Goal: Transaction & Acquisition: Purchase product/service

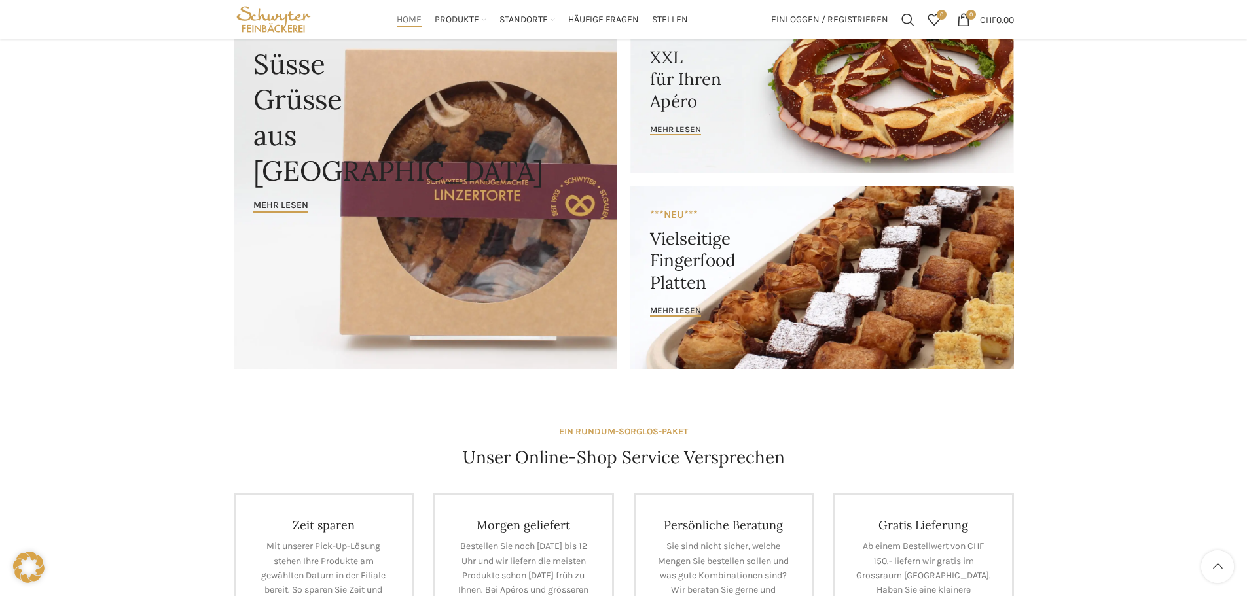
scroll to position [131, 0]
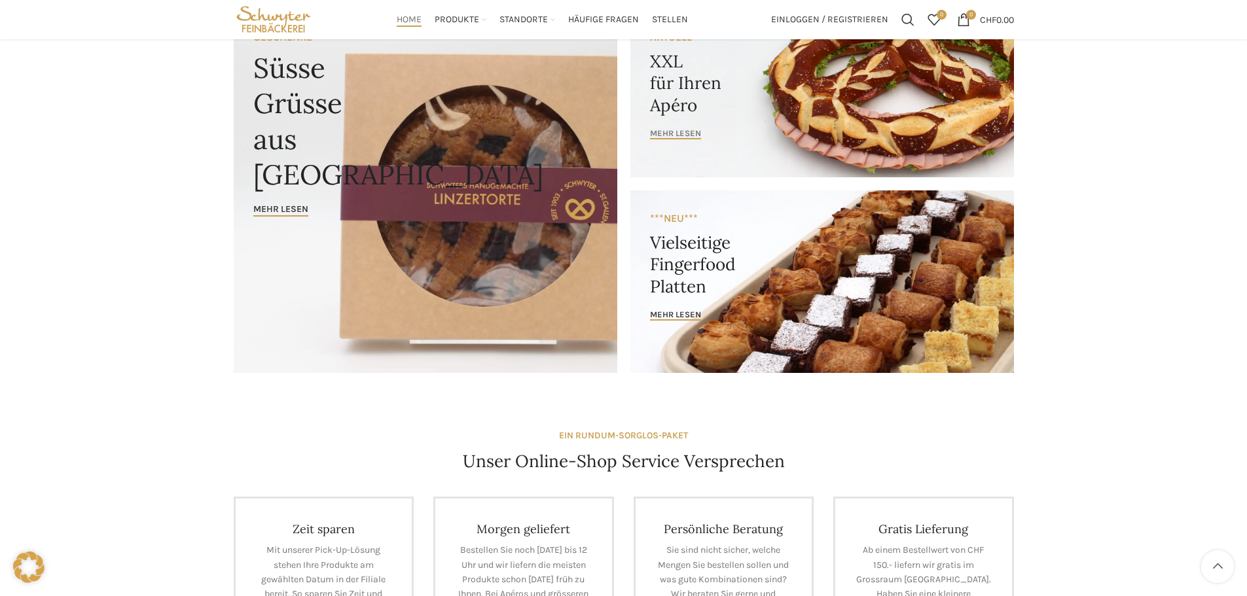
click at [698, 130] on span "mehr lesen" at bounding box center [675, 133] width 51 height 10
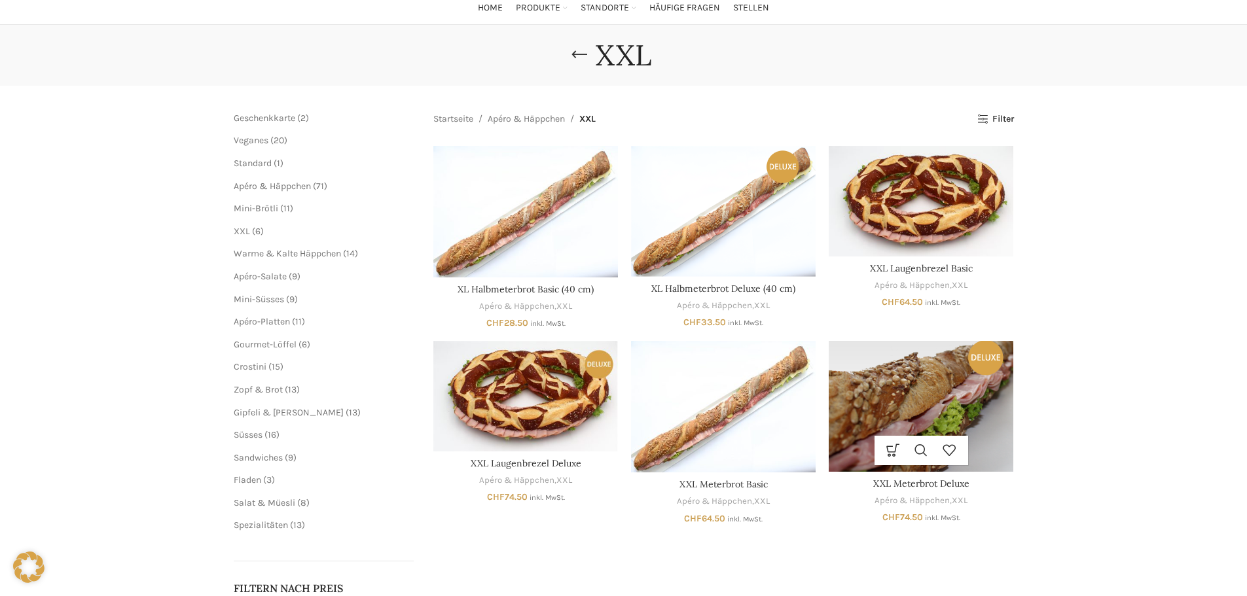
scroll to position [65, 0]
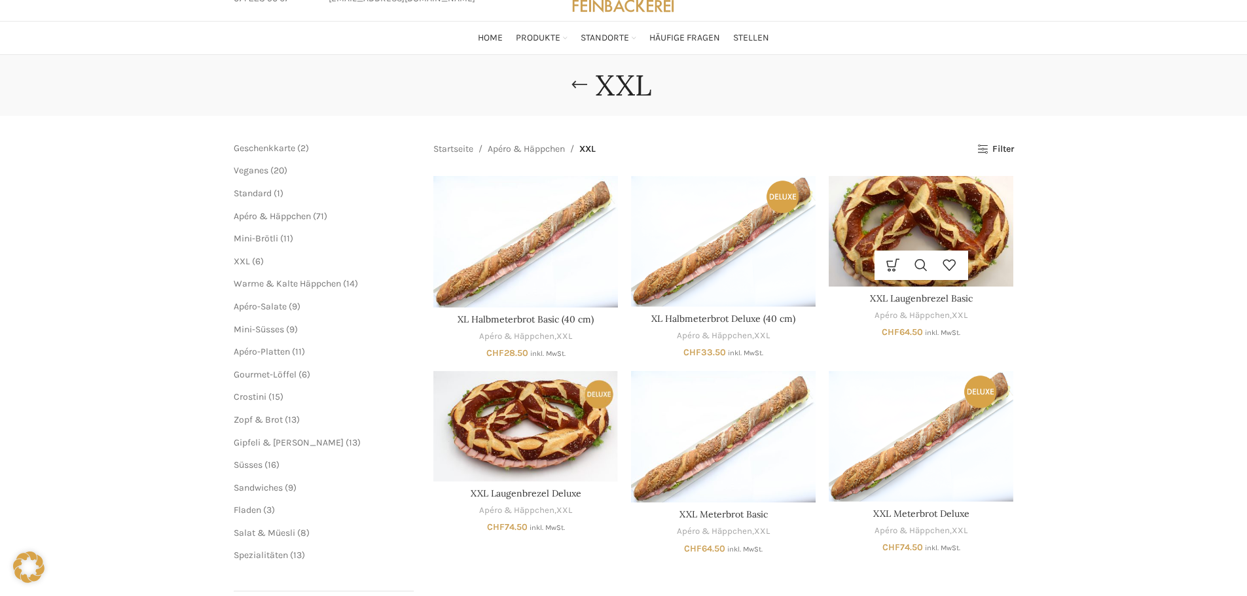
click at [935, 236] on img "XXL Laugenbrezel Basic" at bounding box center [921, 231] width 185 height 111
click at [903, 226] on img "XXL Laugenbrezel Basic" at bounding box center [921, 231] width 185 height 111
click at [918, 227] on img "XXL Laugenbrezel Basic" at bounding box center [921, 231] width 185 height 111
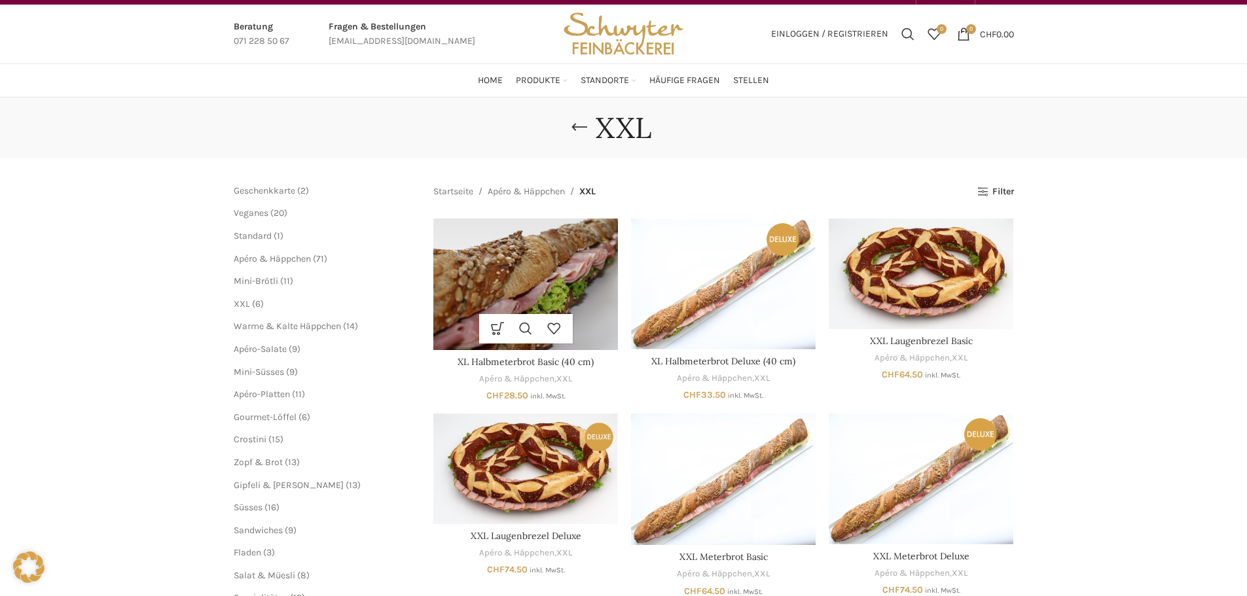
scroll to position [0, 0]
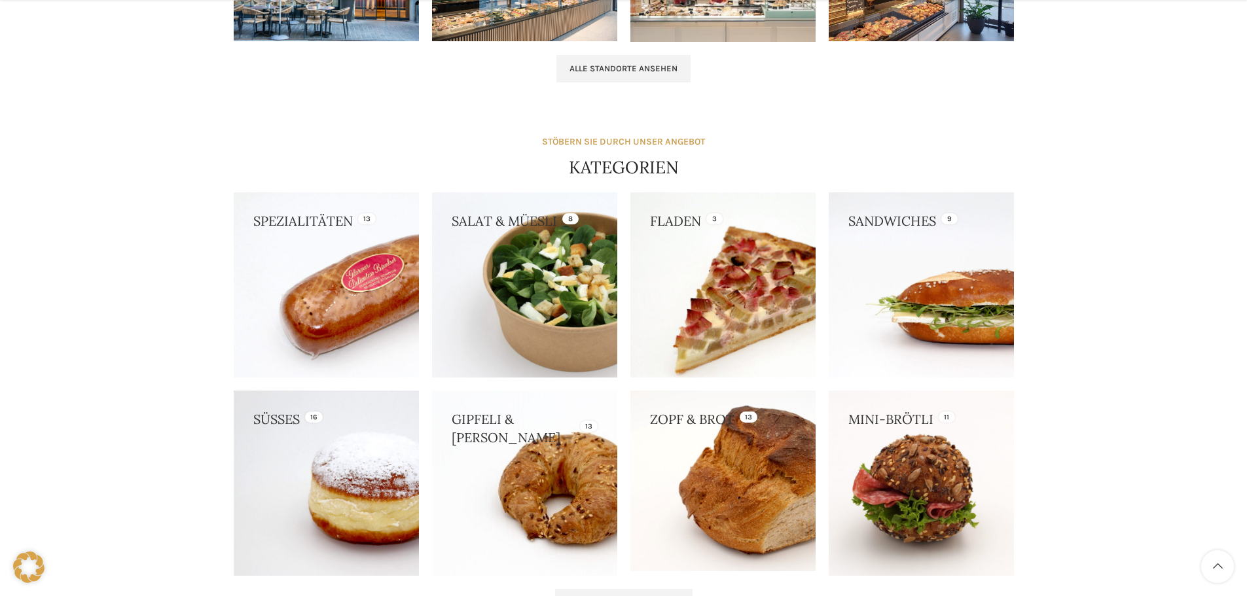
scroll to position [1178, 0]
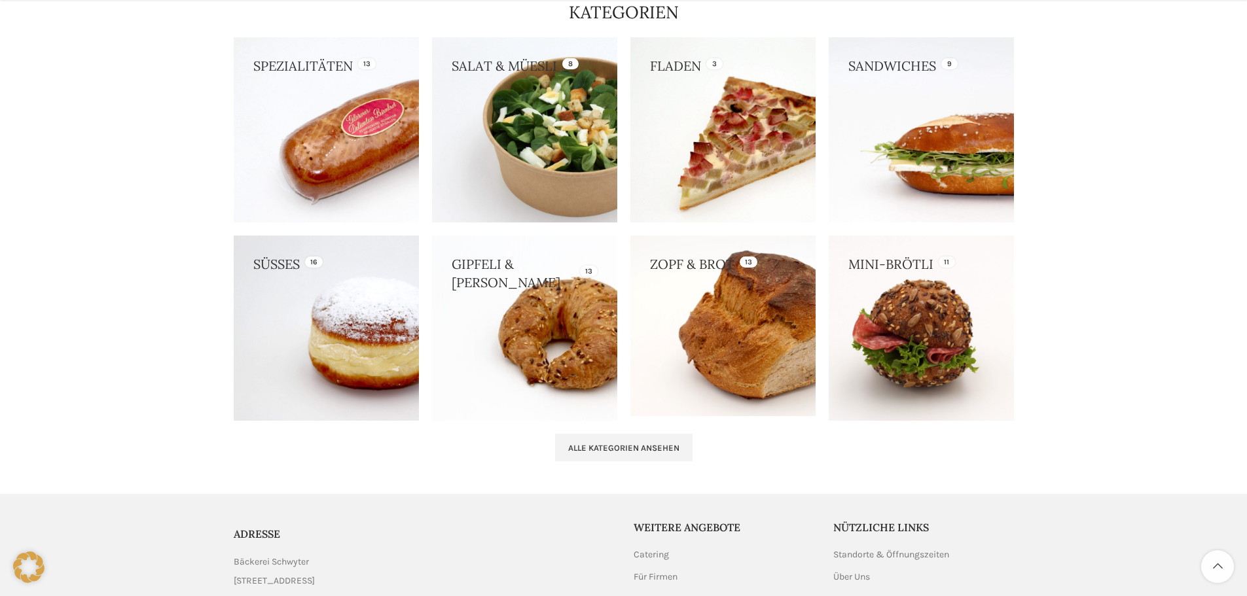
click at [888, 162] on link at bounding box center [921, 129] width 185 height 185
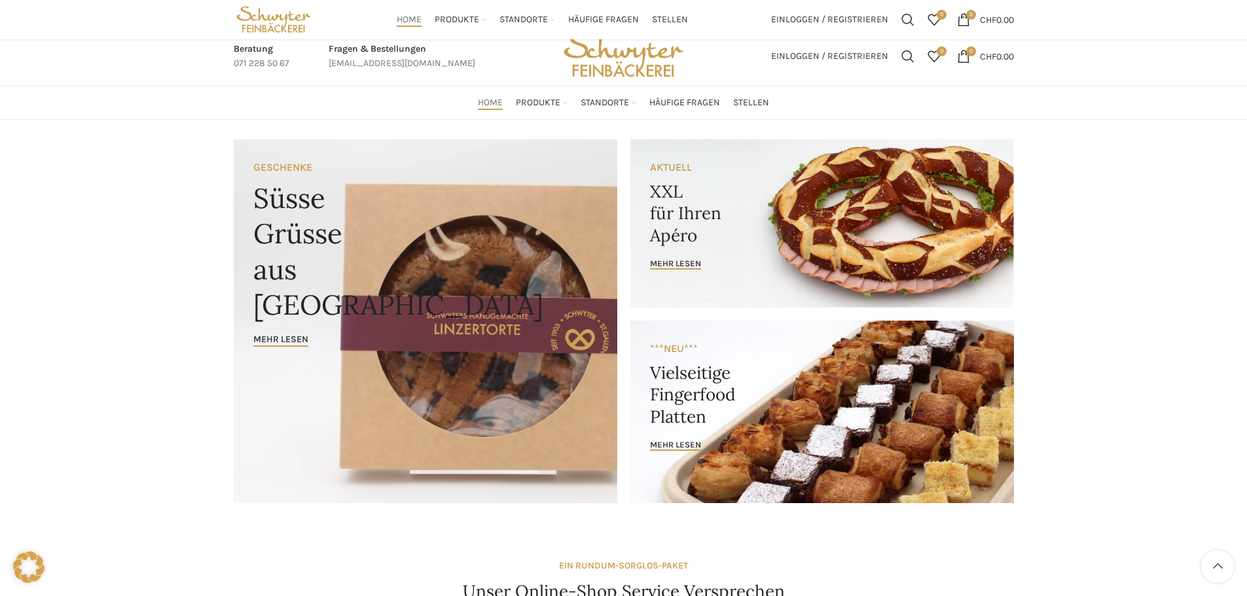
scroll to position [0, 0]
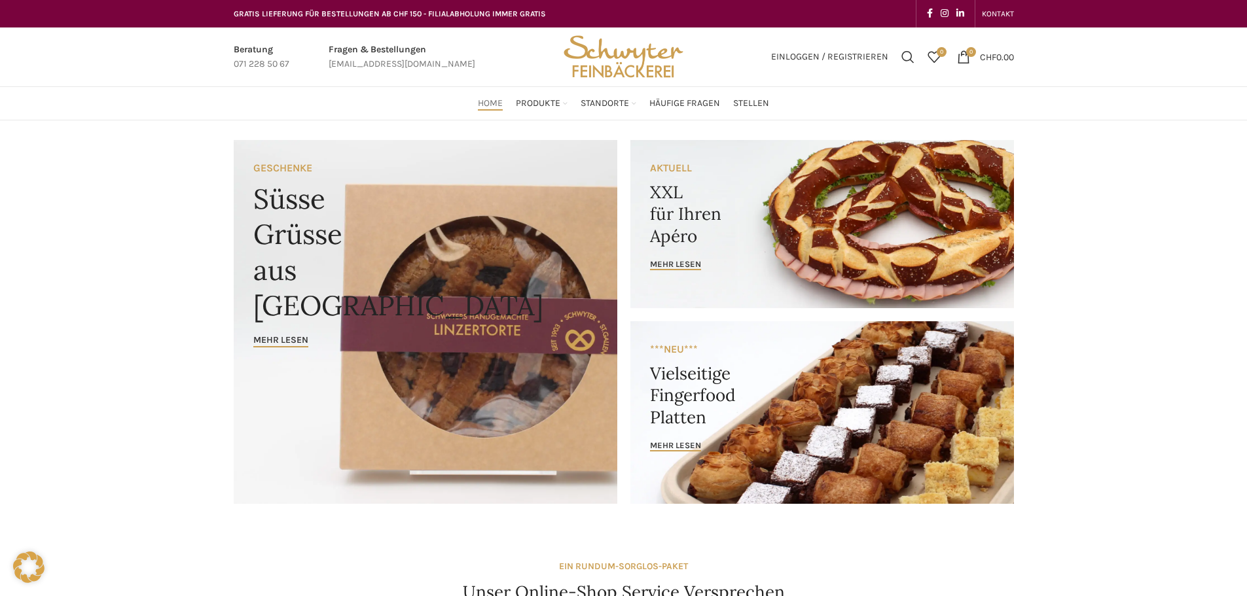
click at [689, 256] on link "Banner link" at bounding box center [822, 224] width 384 height 168
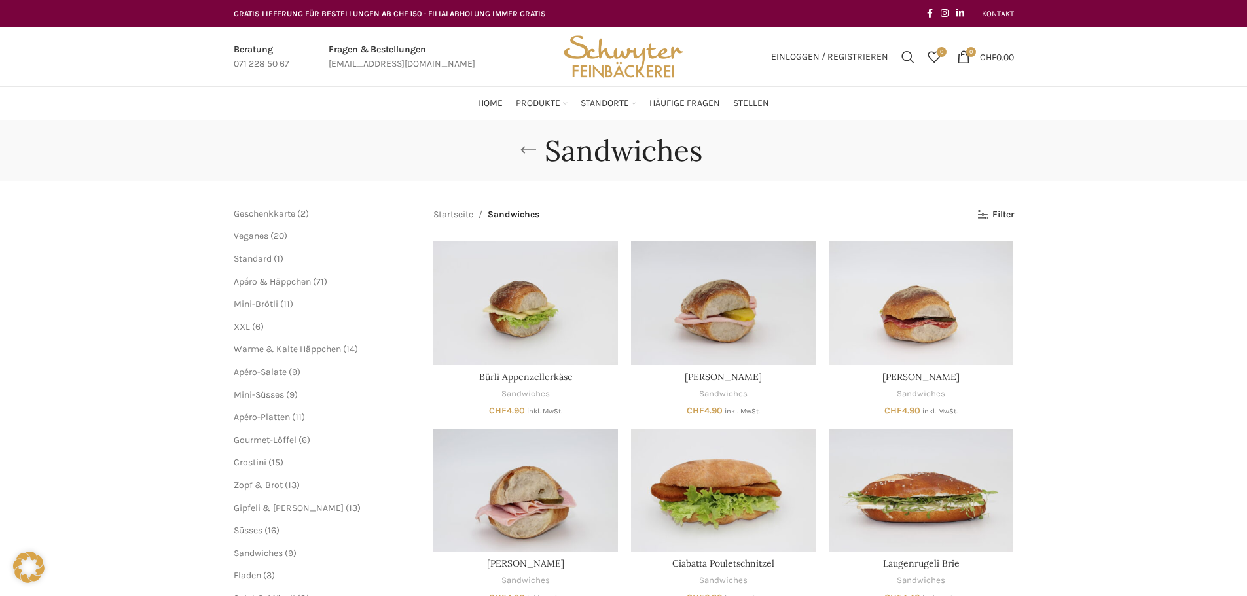
click at [529, 151] on link "Go back" at bounding box center [528, 150] width 33 height 26
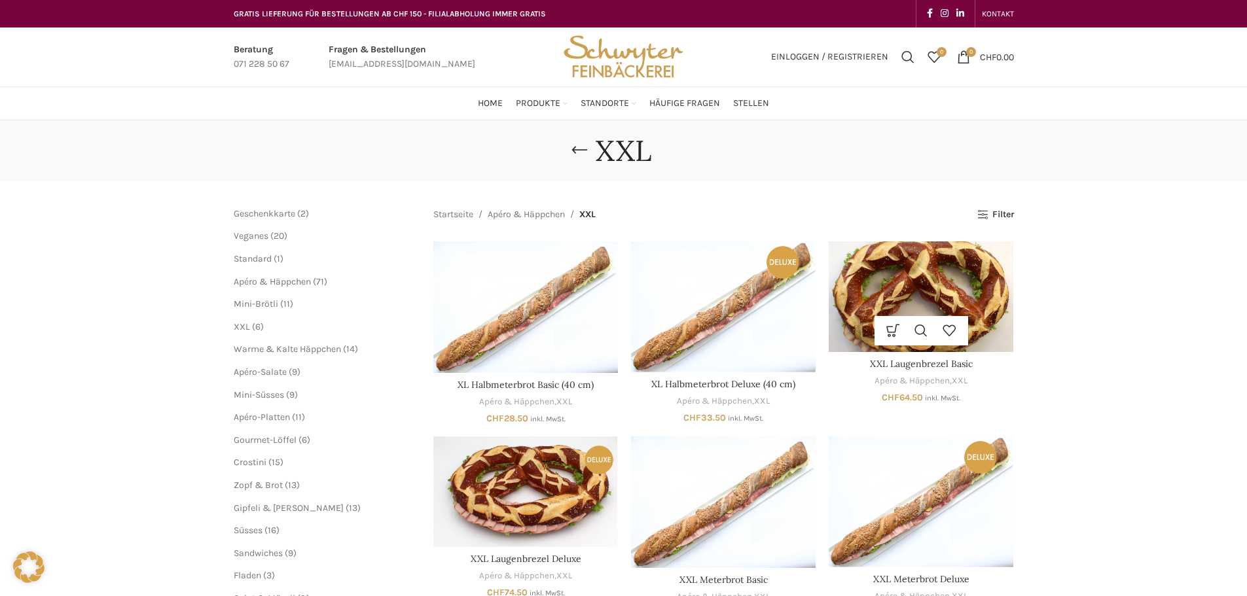
click at [899, 268] on img "XXL Laugenbrezel Basic" at bounding box center [921, 297] width 185 height 111
click at [891, 330] on link "Ausführung wählen" at bounding box center [893, 330] width 28 height 29
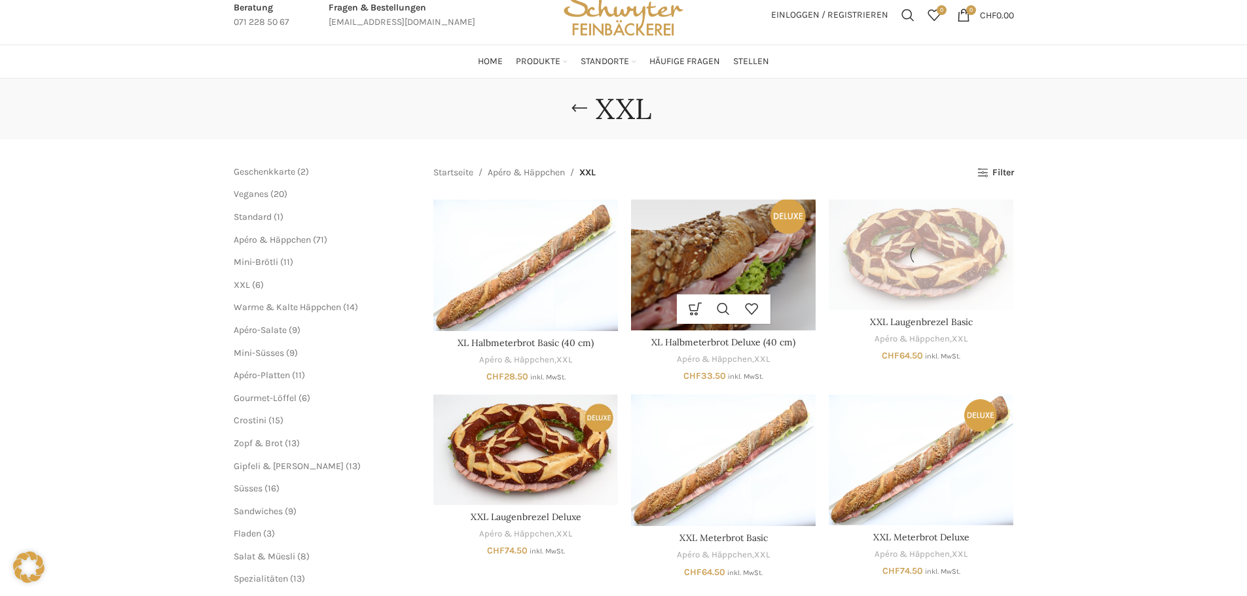
scroll to position [65, 0]
